Goal: Task Accomplishment & Management: Use online tool/utility

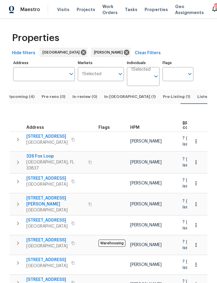
click at [88, 161] on icon "button" at bounding box center [90, 162] width 4 height 4
click at [19, 161] on icon "button" at bounding box center [17, 162] width 7 height 7
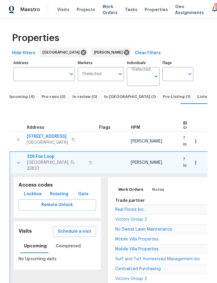
click at [36, 189] on button "Lockbox" at bounding box center [33, 194] width 23 height 11
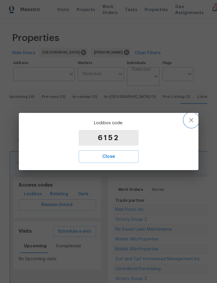
click at [191, 121] on icon "button" at bounding box center [191, 119] width 7 height 7
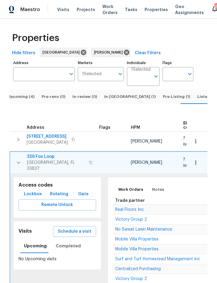
click at [163, 100] on span "Pre-Listing (1)" at bounding box center [176, 96] width 27 height 7
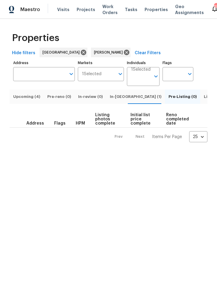
click at [204, 100] on span "Listed (14)" at bounding box center [214, 96] width 21 height 7
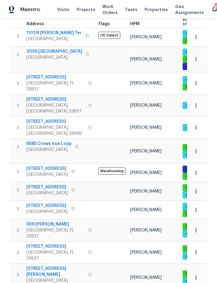
scroll to position [100, 0]
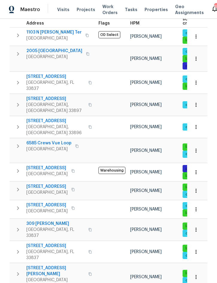
click at [201, 144] on button "button" at bounding box center [195, 150] width 13 height 13
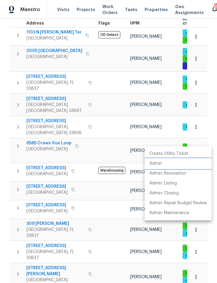
click at [165, 162] on li "Admin" at bounding box center [178, 164] width 67 height 10
